Goal: Information Seeking & Learning: Learn about a topic

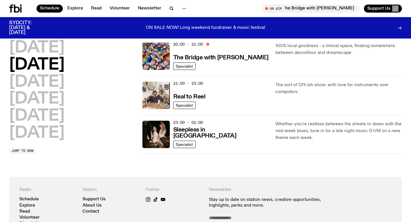
scroll to position [220, 0]
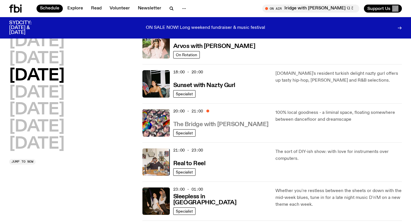
click at [216, 125] on h3 "The Bridge with [PERSON_NAME]" at bounding box center [220, 124] width 95 height 6
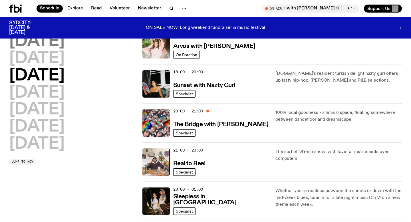
click at [36, 38] on h2 "[DATE]" at bounding box center [36, 42] width 55 height 16
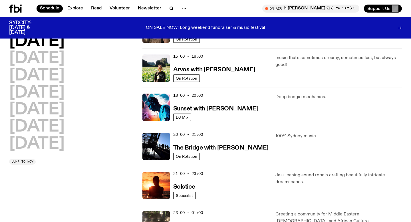
scroll to position [244, 0]
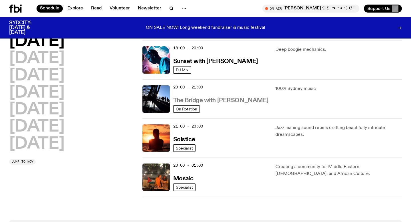
click at [231, 99] on h3 "The Bridge with [PERSON_NAME]" at bounding box center [220, 101] width 95 height 6
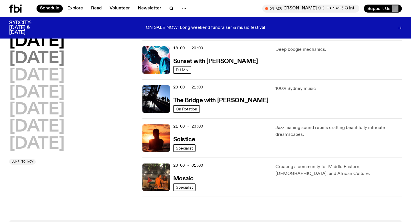
click at [64, 60] on h2 "Tuesday" at bounding box center [36, 59] width 55 height 16
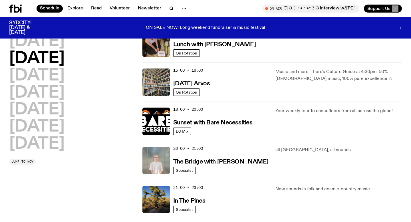
scroll to position [187, 0]
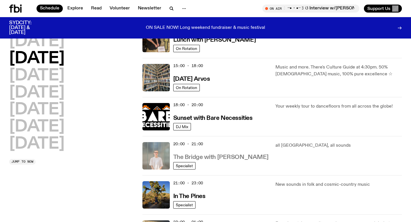
click at [204, 157] on h3 "The Bridge with Mara Schwerdtfeger" at bounding box center [220, 157] width 95 height 6
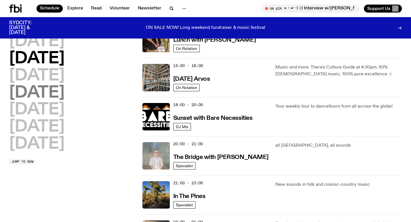
click at [64, 89] on h2 "Thursday" at bounding box center [36, 93] width 55 height 16
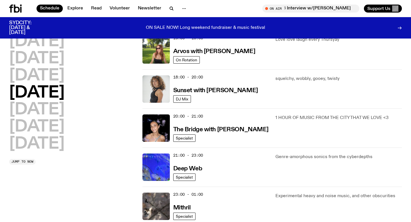
scroll to position [216, 0]
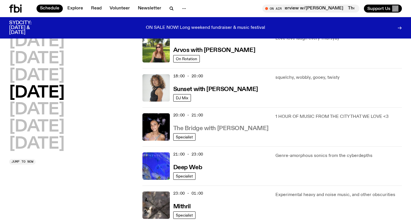
click at [220, 126] on h3 "The Bridge with Kez Finn" at bounding box center [220, 128] width 95 height 6
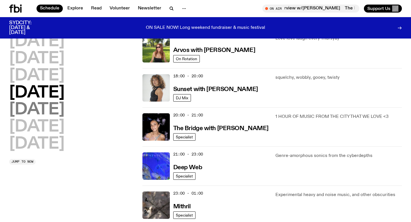
click at [37, 108] on h2 "Friday" at bounding box center [36, 110] width 55 height 16
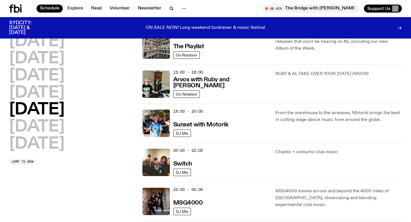
scroll to position [180, 0]
click at [183, 166] on h3 "Switch" at bounding box center [182, 164] width 19 height 6
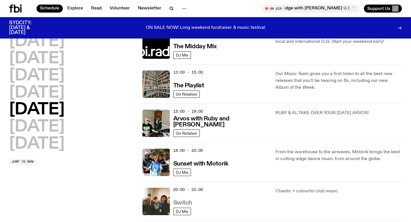
scroll to position [141, 0]
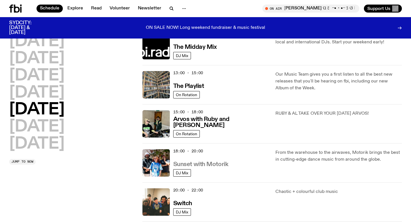
click at [222, 165] on h3 "Sunset with Motorik" at bounding box center [200, 164] width 55 height 6
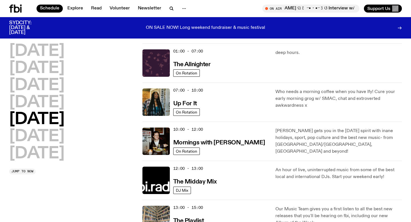
scroll to position [0, 0]
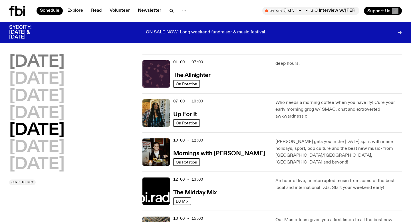
click at [61, 62] on h2 "Monday" at bounding box center [36, 62] width 55 height 16
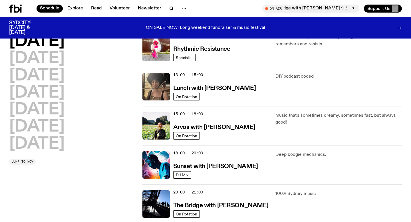
scroll to position [143, 0]
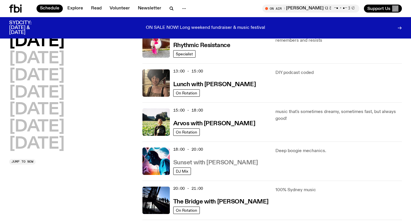
click at [228, 164] on h3 "Sunset with Simon Caldwell" at bounding box center [215, 163] width 85 height 6
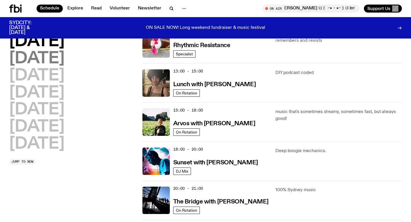
click at [64, 58] on h2 "Tuesday" at bounding box center [36, 59] width 55 height 16
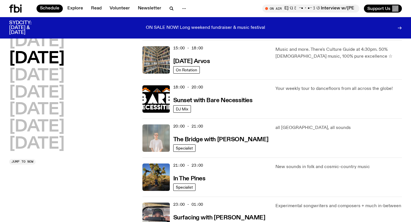
scroll to position [206, 0]
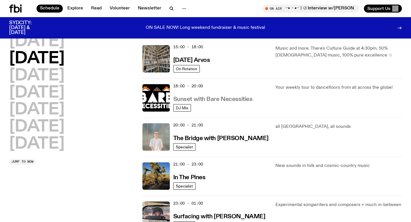
click at [239, 100] on h3 "Sunset with Bare Necessities" at bounding box center [212, 99] width 79 height 6
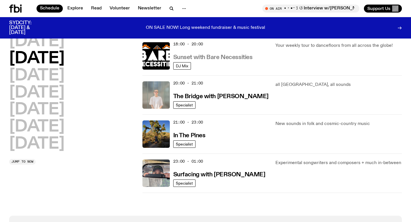
scroll to position [249, 0]
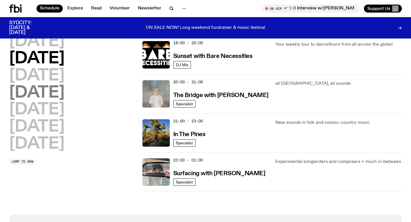
click at [62, 96] on h2 "Thursday" at bounding box center [36, 93] width 55 height 16
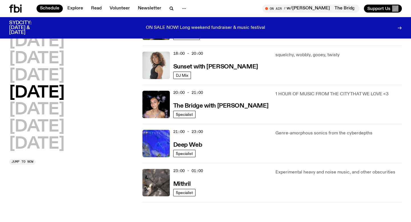
scroll to position [239, 0]
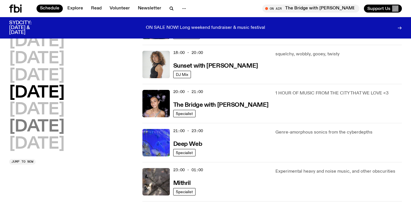
click at [44, 114] on h2 "Friday" at bounding box center [36, 110] width 55 height 16
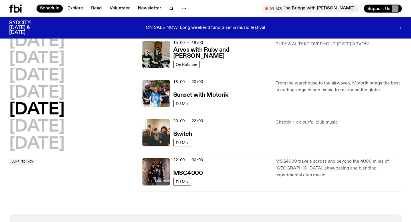
scroll to position [215, 0]
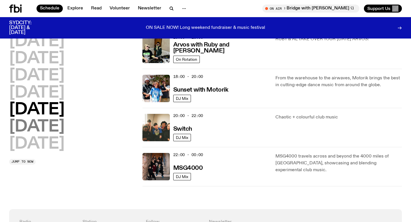
click at [41, 121] on h2 "[DATE]" at bounding box center [36, 127] width 55 height 16
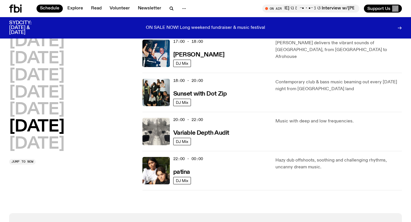
scroll to position [337, 0]
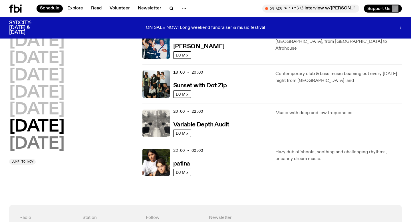
click at [51, 138] on h2 "[DATE]" at bounding box center [36, 144] width 55 height 16
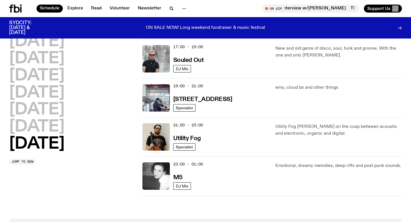
scroll to position [392, 0]
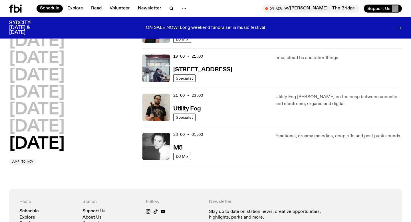
click at [13, 10] on icon at bounding box center [15, 9] width 13 height 8
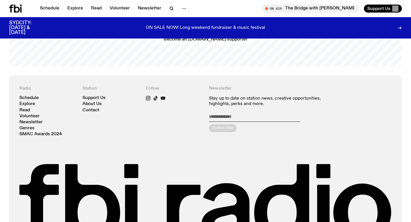
scroll to position [1182, 0]
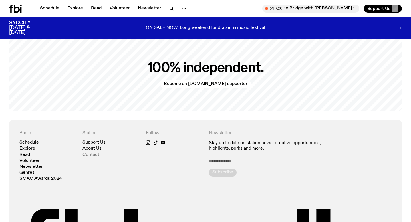
click at [90, 153] on link "Contact" at bounding box center [90, 155] width 17 height 4
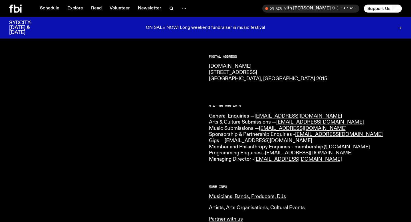
scroll to position [100, 0]
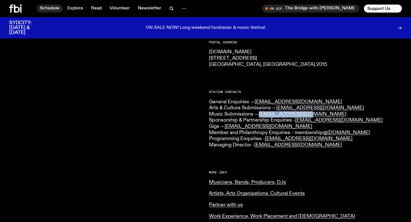
click at [49, 6] on link "Schedule" at bounding box center [49, 9] width 26 height 8
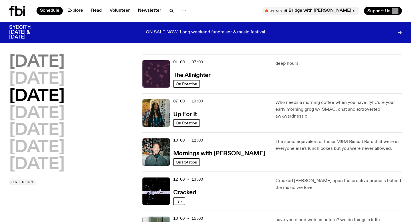
click at [46, 59] on h2 "Monday" at bounding box center [36, 62] width 55 height 16
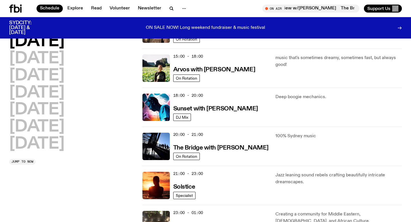
scroll to position [197, 0]
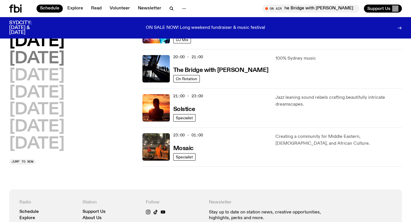
click at [46, 63] on h2 "Tuesday" at bounding box center [36, 59] width 55 height 16
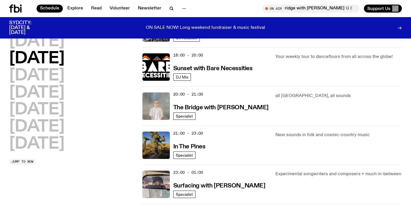
scroll to position [247, 0]
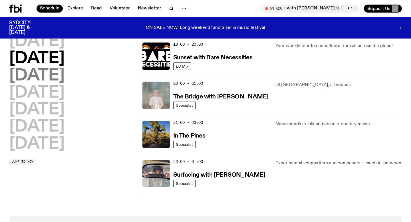
click at [48, 74] on h2 "Wednesday" at bounding box center [36, 76] width 55 height 16
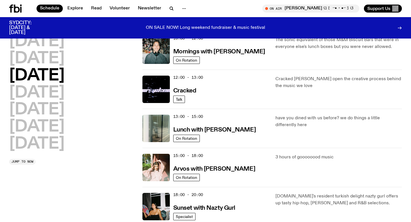
scroll to position [98, 0]
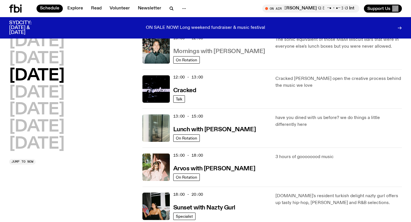
click at [226, 50] on h3 "Mornings with Ben Hansen" at bounding box center [219, 51] width 92 height 6
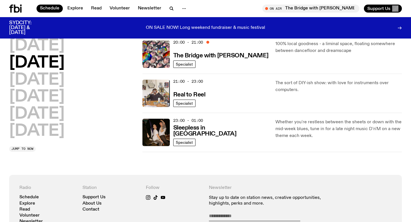
scroll to position [292, 0]
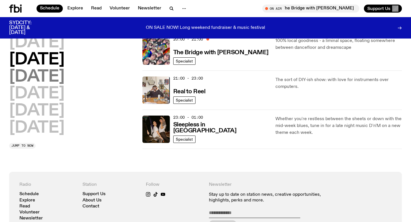
click at [32, 79] on h2 "Thursday" at bounding box center [36, 77] width 55 height 16
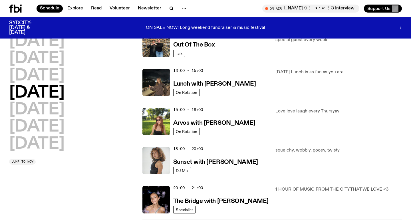
scroll to position [156, 0]
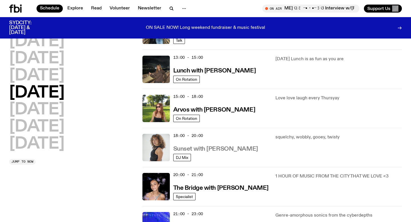
click at [213, 150] on h3 "Sunset with Tangela" at bounding box center [215, 149] width 85 height 6
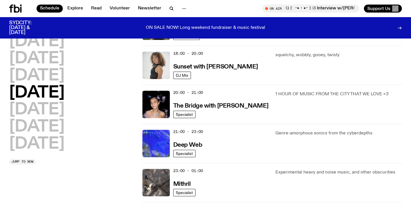
scroll to position [258, 0]
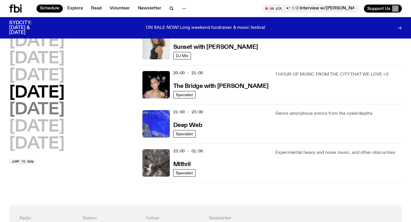
click at [44, 110] on h2 "Friday" at bounding box center [36, 110] width 55 height 16
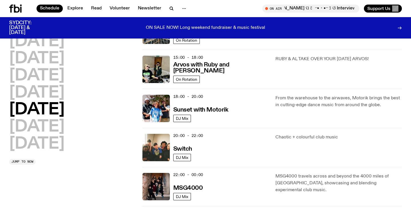
scroll to position [196, 0]
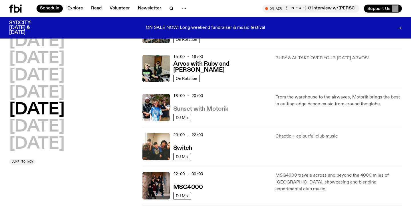
click at [198, 110] on h3 "Sunset with Motorik" at bounding box center [200, 109] width 55 height 6
click at [187, 147] on h3 "Switch" at bounding box center [182, 148] width 19 height 6
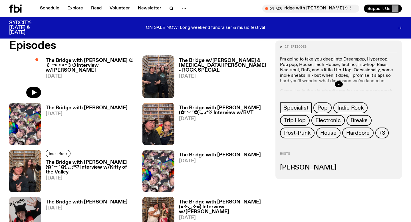
scroll to position [296, 0]
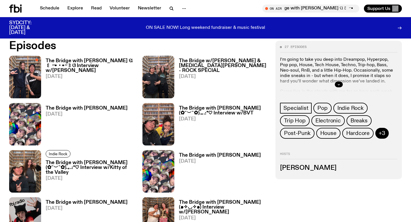
click at [378, 130] on button "+3" at bounding box center [381, 133] width 13 height 11
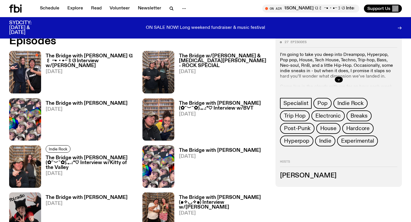
scroll to position [157, 0]
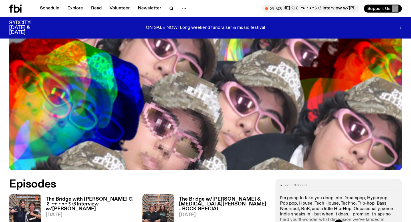
click at [337, 221] on icon "button" at bounding box center [338, 222] width 3 height 3
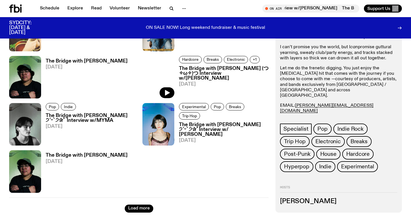
scroll to position [794, 0]
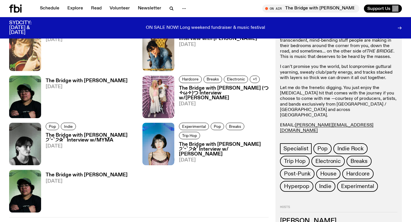
click at [320, 134] on link "Mama de Leche" at bounding box center [310, 136] width 33 height 5
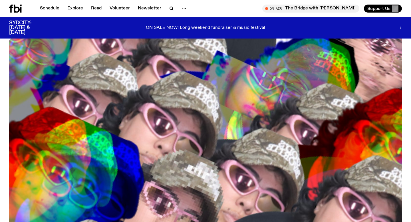
scroll to position [0, 0]
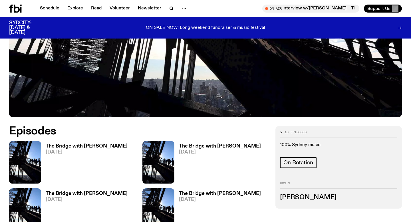
scroll to position [211, 0]
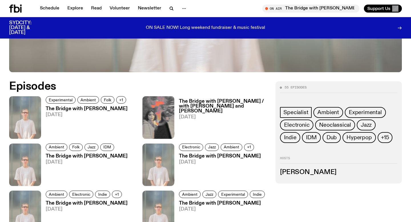
scroll to position [255, 0]
click at [384, 140] on span "+15" at bounding box center [385, 137] width 8 height 6
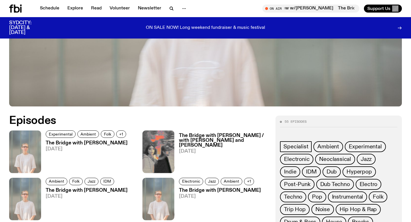
scroll to position [223, 0]
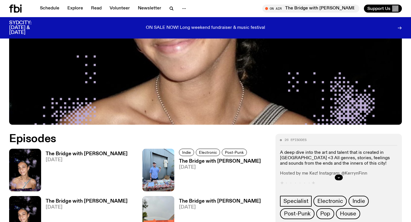
scroll to position [247, 0]
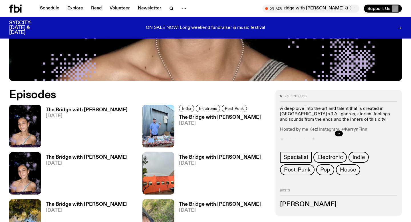
click at [337, 132] on icon "button" at bounding box center [338, 133] width 3 height 3
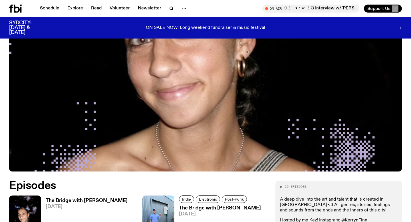
scroll to position [159, 0]
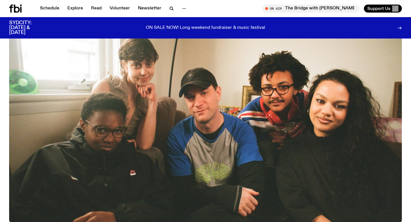
scroll to position [219, 0]
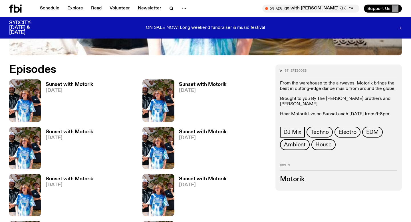
scroll to position [248, 0]
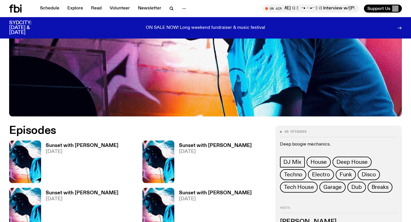
scroll to position [180, 0]
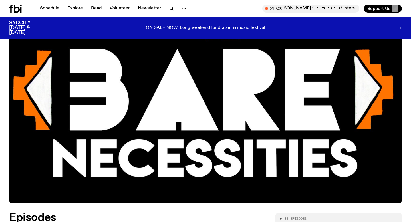
scroll to position [115, 0]
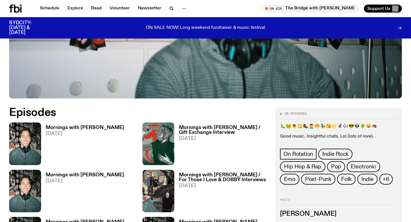
scroll to position [251, 0]
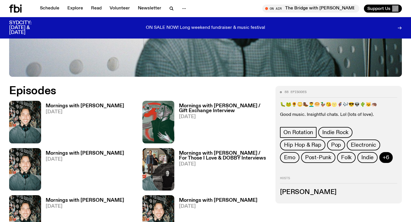
click at [385, 152] on button "+6" at bounding box center [385, 157] width 13 height 11
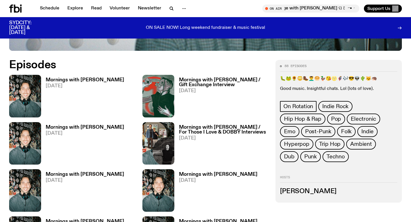
scroll to position [286, 0]
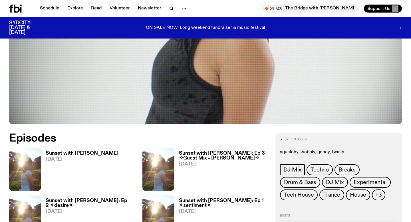
scroll to position [214, 0]
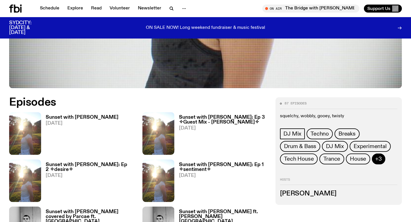
click at [378, 158] on span "+3" at bounding box center [378, 159] width 7 height 6
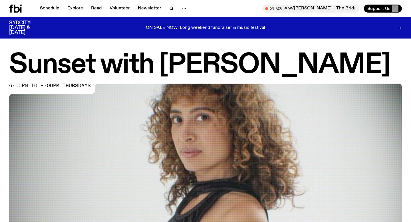
scroll to position [6, 0]
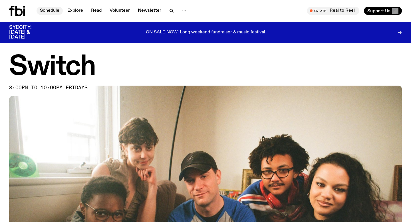
click at [46, 11] on link "Schedule" at bounding box center [49, 11] width 26 height 8
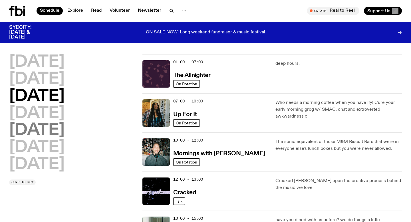
click at [49, 134] on h2 "Friday" at bounding box center [36, 130] width 55 height 16
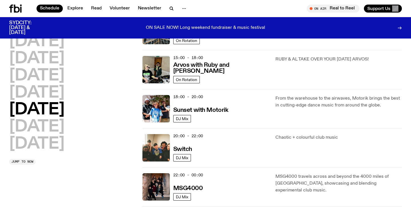
scroll to position [172, 0]
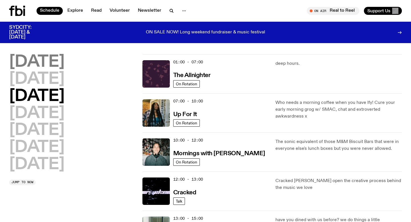
click at [64, 65] on h2 "[DATE]" at bounding box center [36, 62] width 55 height 16
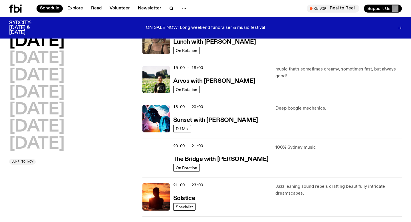
scroll to position [201, 0]
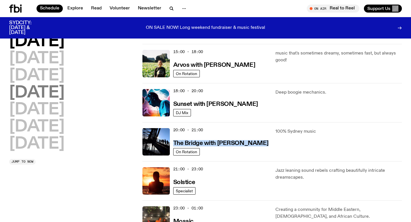
click at [62, 92] on h2 "Thursday" at bounding box center [36, 93] width 55 height 16
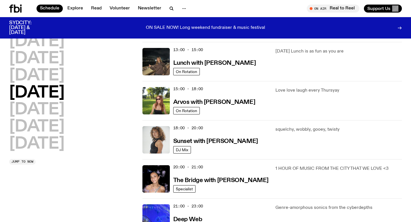
scroll to position [268, 0]
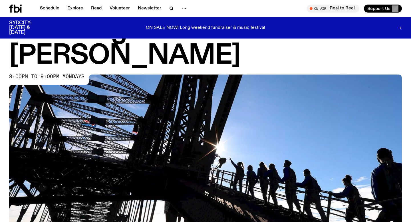
scroll to position [24, 0]
